Goal: Feedback & Contribution: Submit feedback/report problem

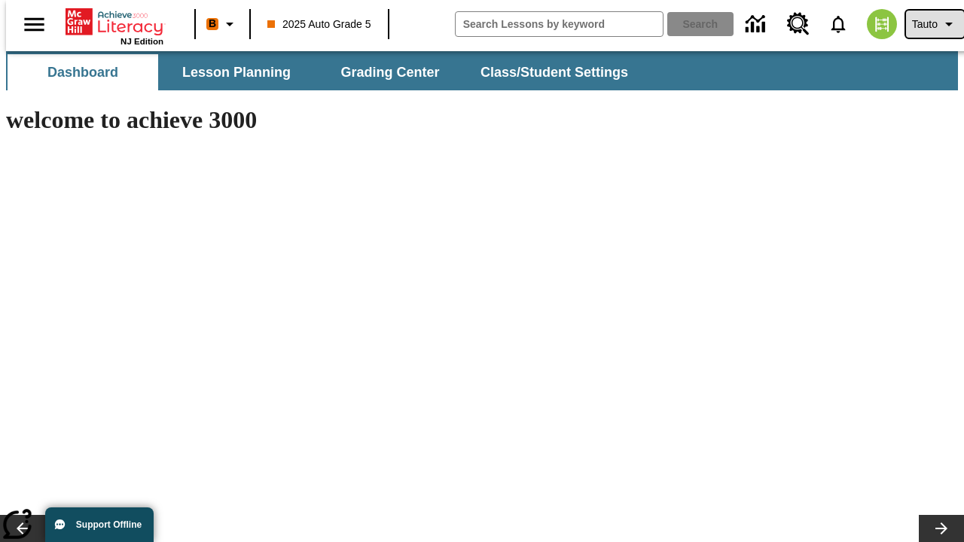
click at [927, 24] on span "Tauto" at bounding box center [925, 25] width 26 height 16
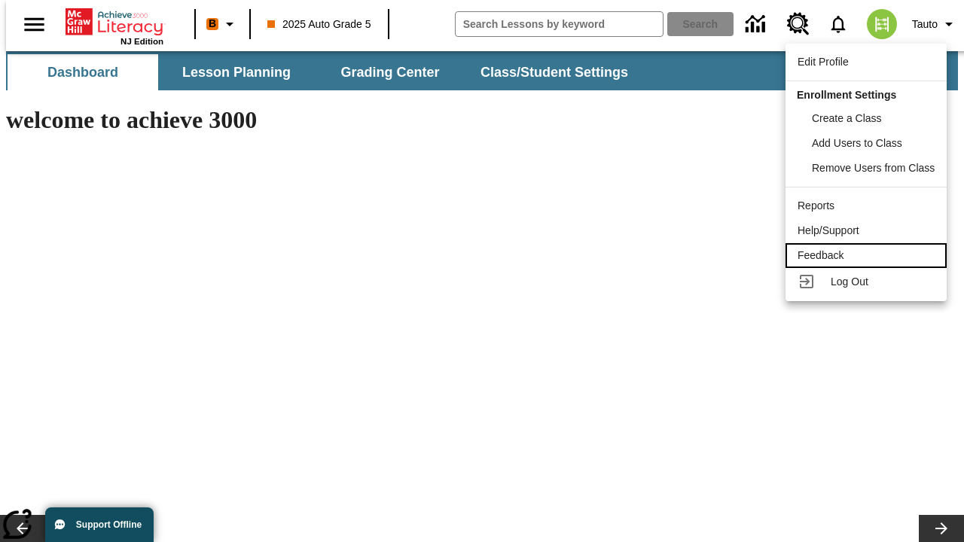
click at [869, 255] on div "Feedback" at bounding box center [866, 256] width 137 height 16
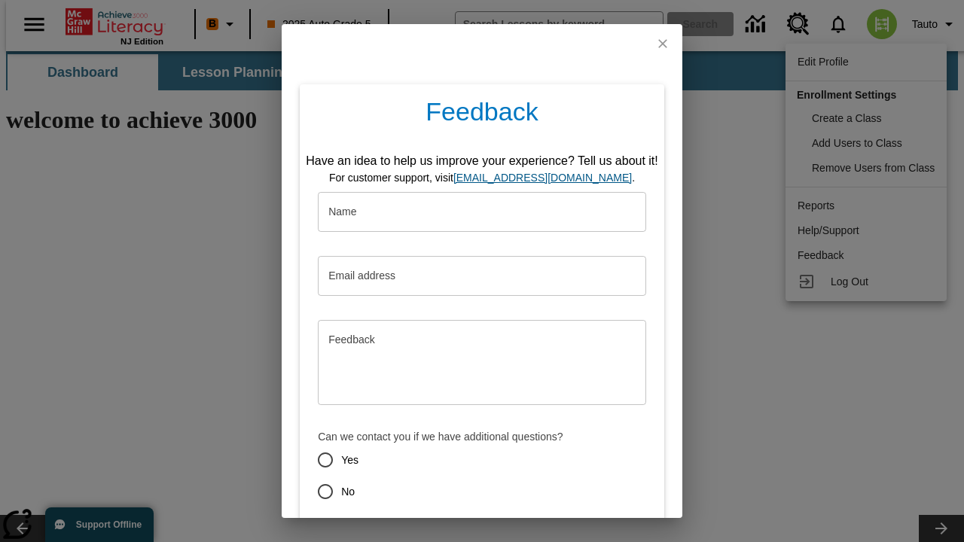
click at [403, 532] on button "Submit" at bounding box center [413, 546] width 60 height 28
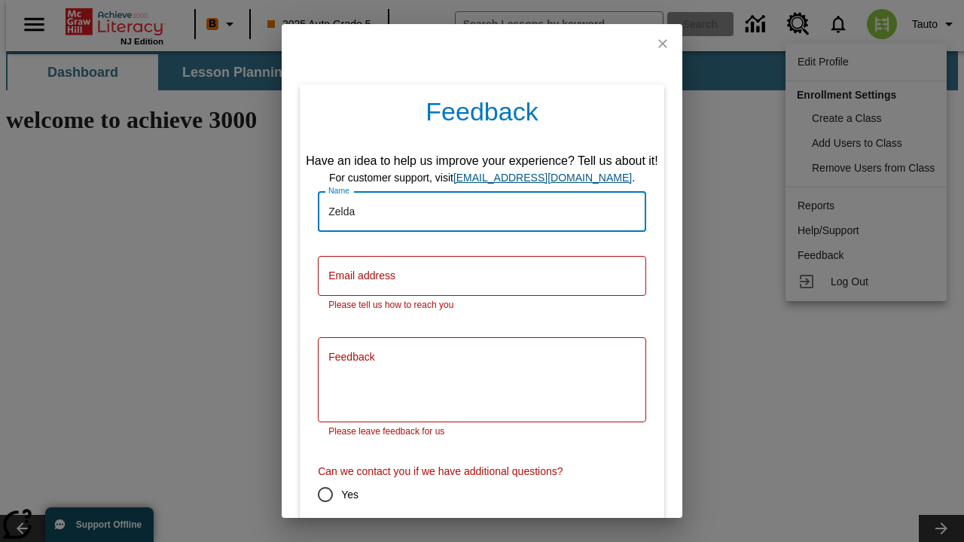
type input "Zelda"
type input "[EMAIL_ADDRESS][DOMAIN_NAME]"
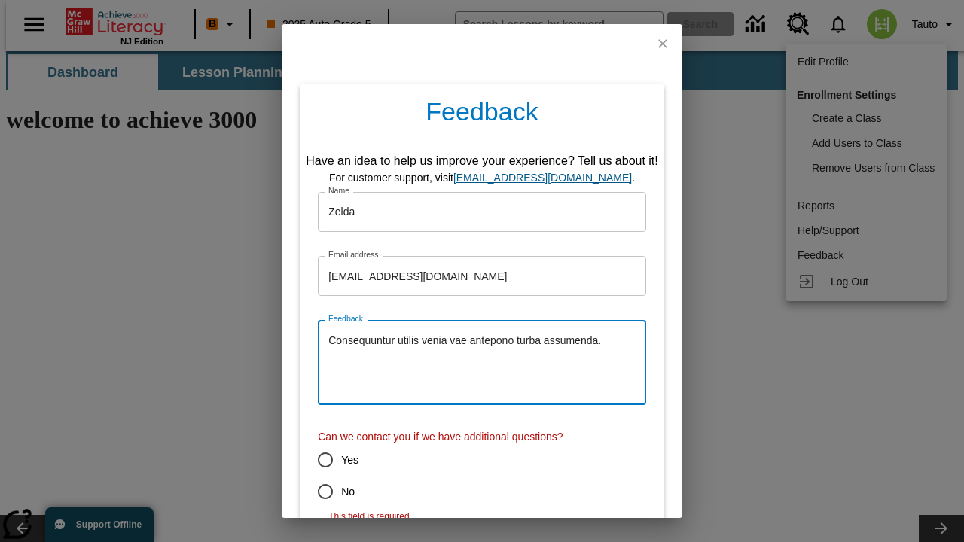
type textarea "Consequuntur utilis venia vae antepono turba assumenda."
click at [315, 492] on input "No" at bounding box center [326, 492] width 32 height 32
radio input "false"
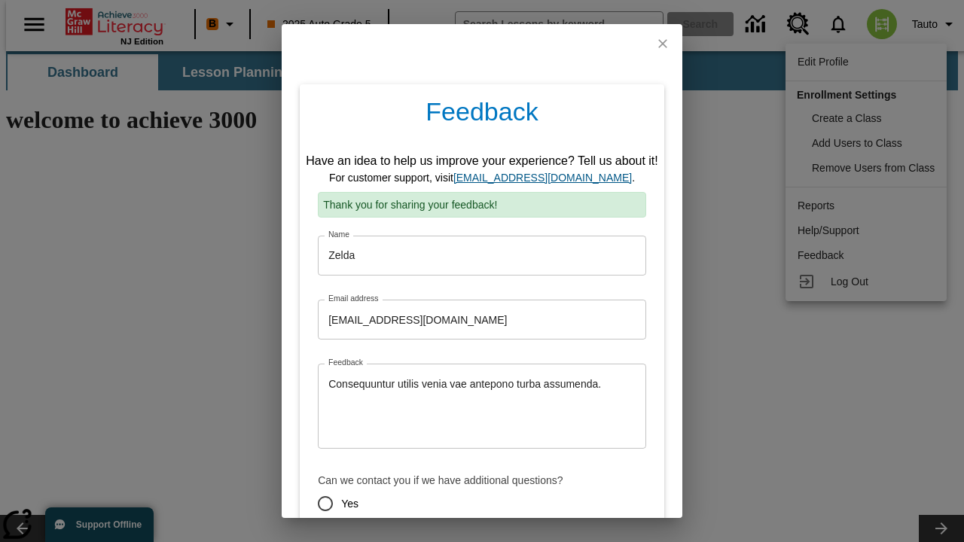
scroll to position [75, 0]
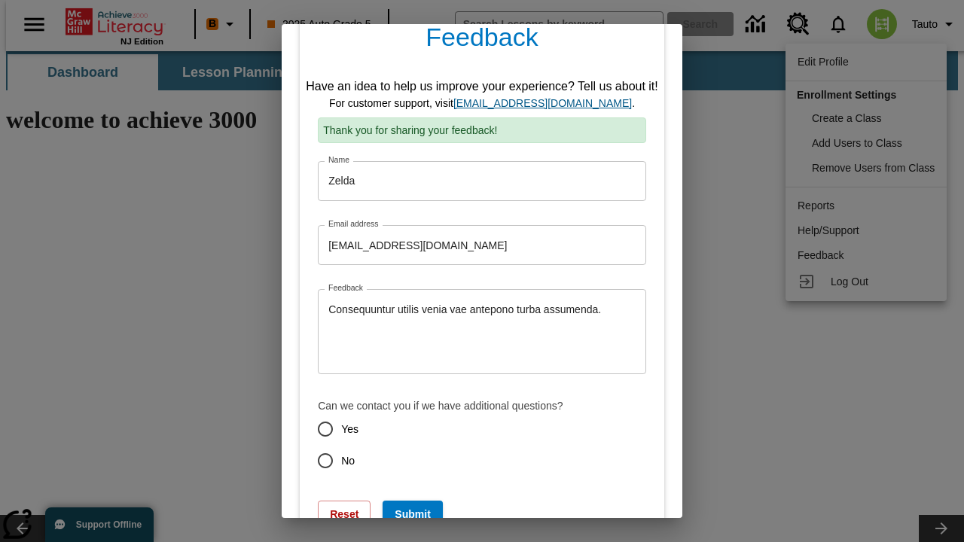
click at [548, 103] on link "[EMAIL_ADDRESS][DOMAIN_NAME]" at bounding box center [543, 103] width 179 height 12
